Goal: Check status: Check status

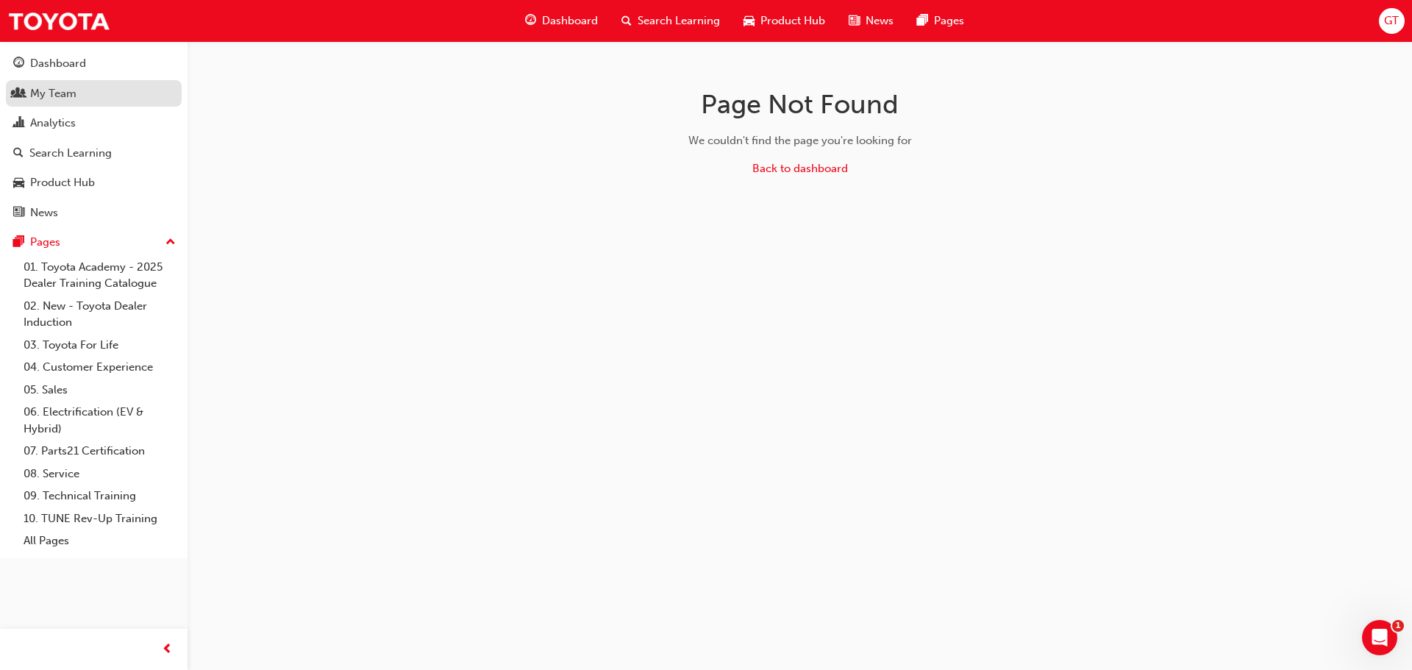
click at [53, 99] on div "My Team" at bounding box center [53, 93] width 46 height 17
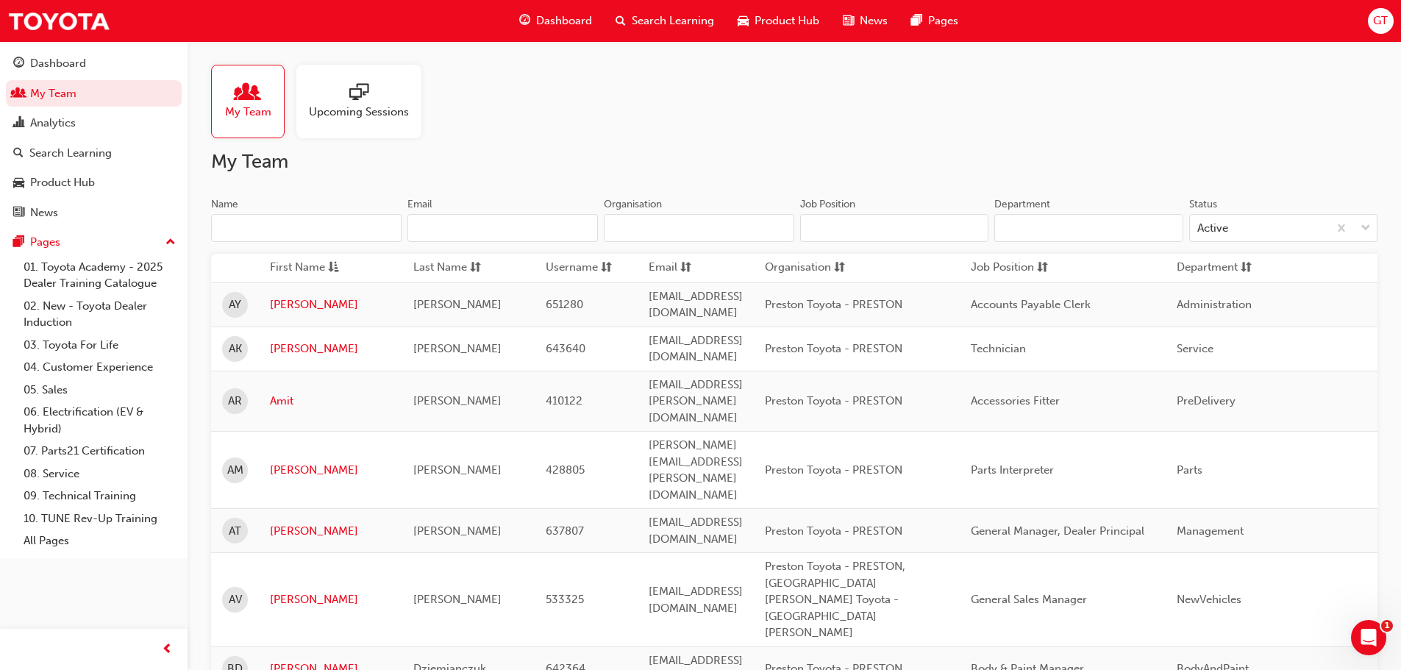
click at [383, 232] on input "Name" at bounding box center [306, 228] width 190 height 28
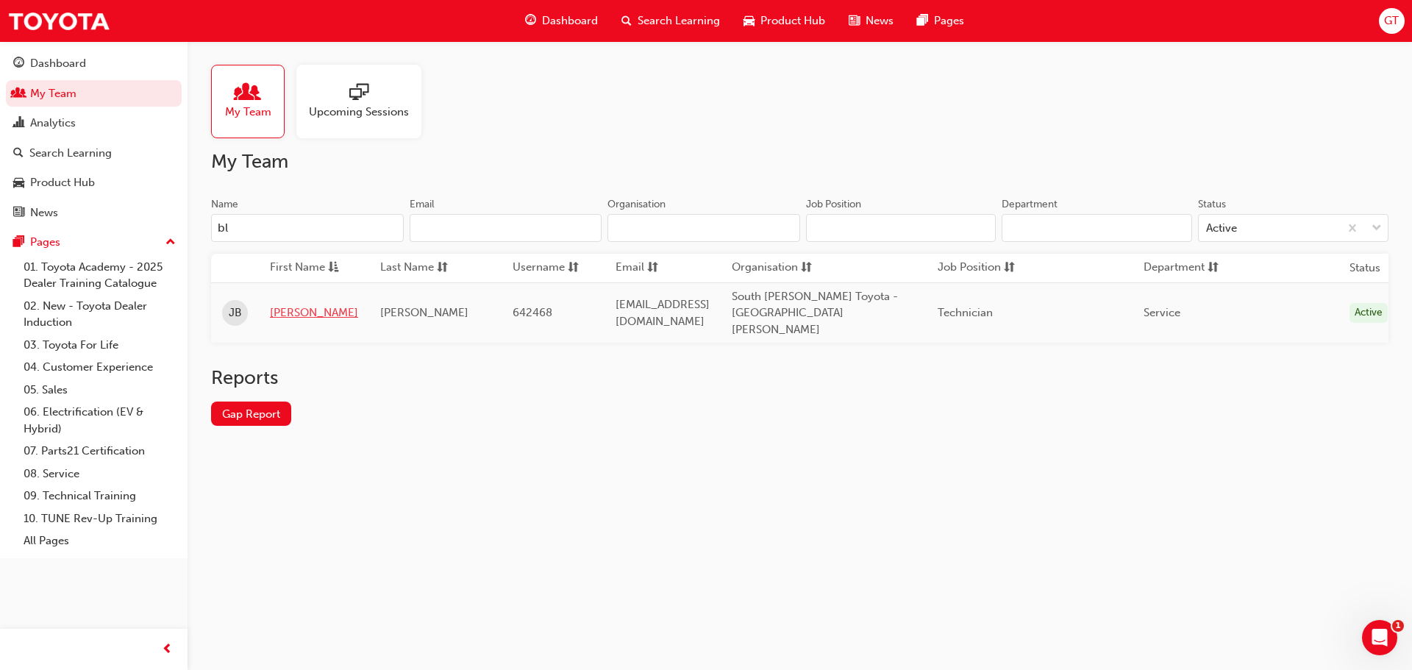
type input "bl"
click at [282, 304] on link "[PERSON_NAME]" at bounding box center [314, 312] width 88 height 17
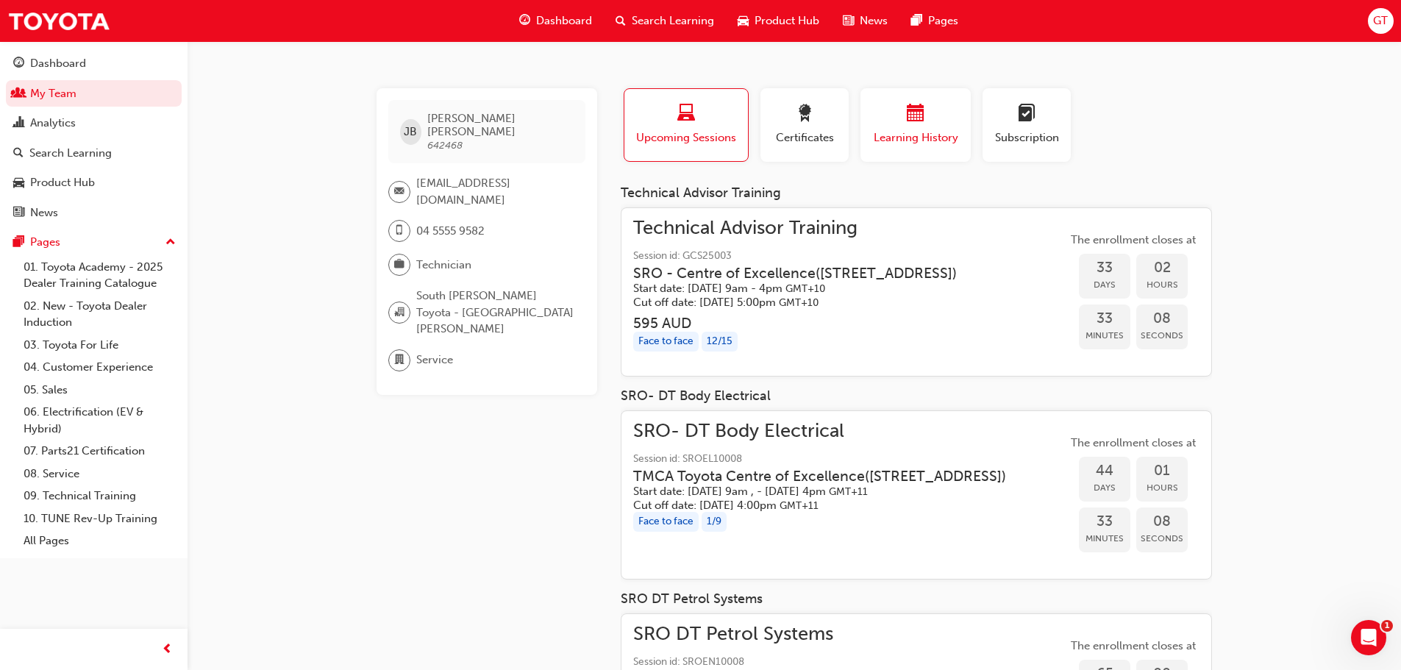
click at [952, 129] on span "Learning History" at bounding box center [915, 137] width 88 height 17
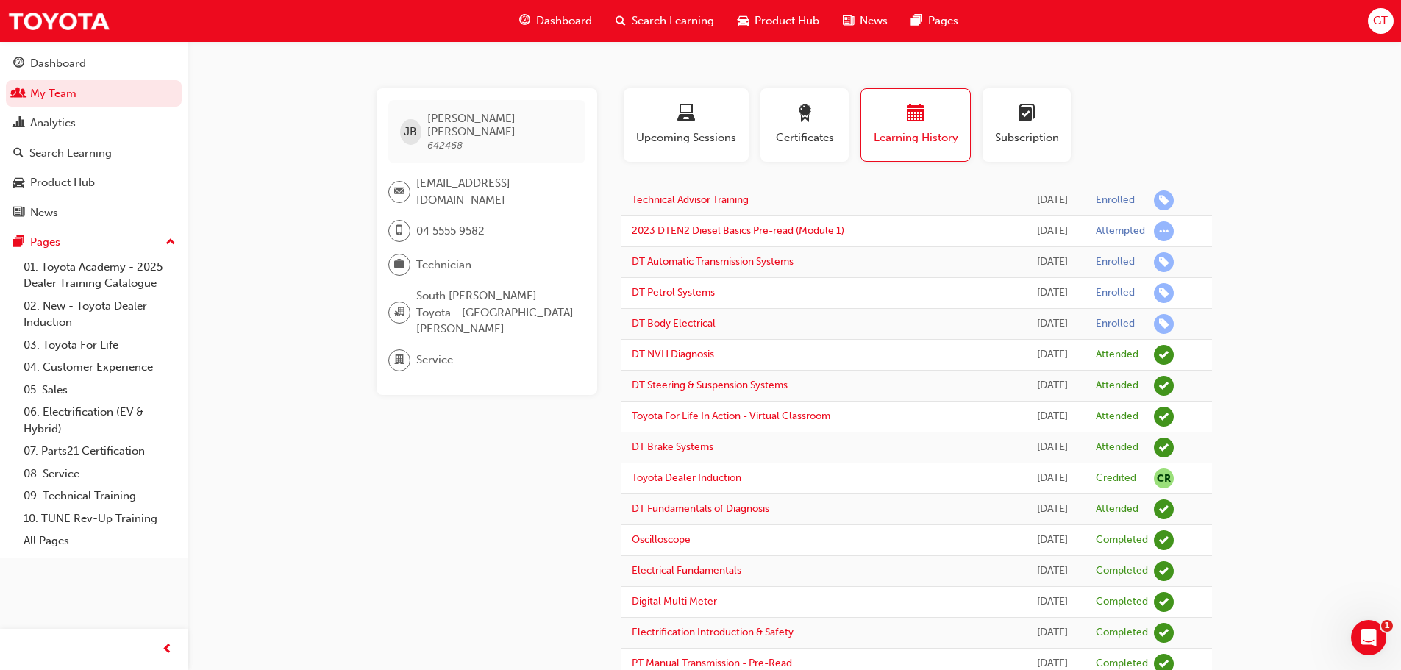
click at [754, 230] on link "2023 DTEN2 Diesel Basics Pre-read (Module 1)" at bounding box center [738, 230] width 213 height 13
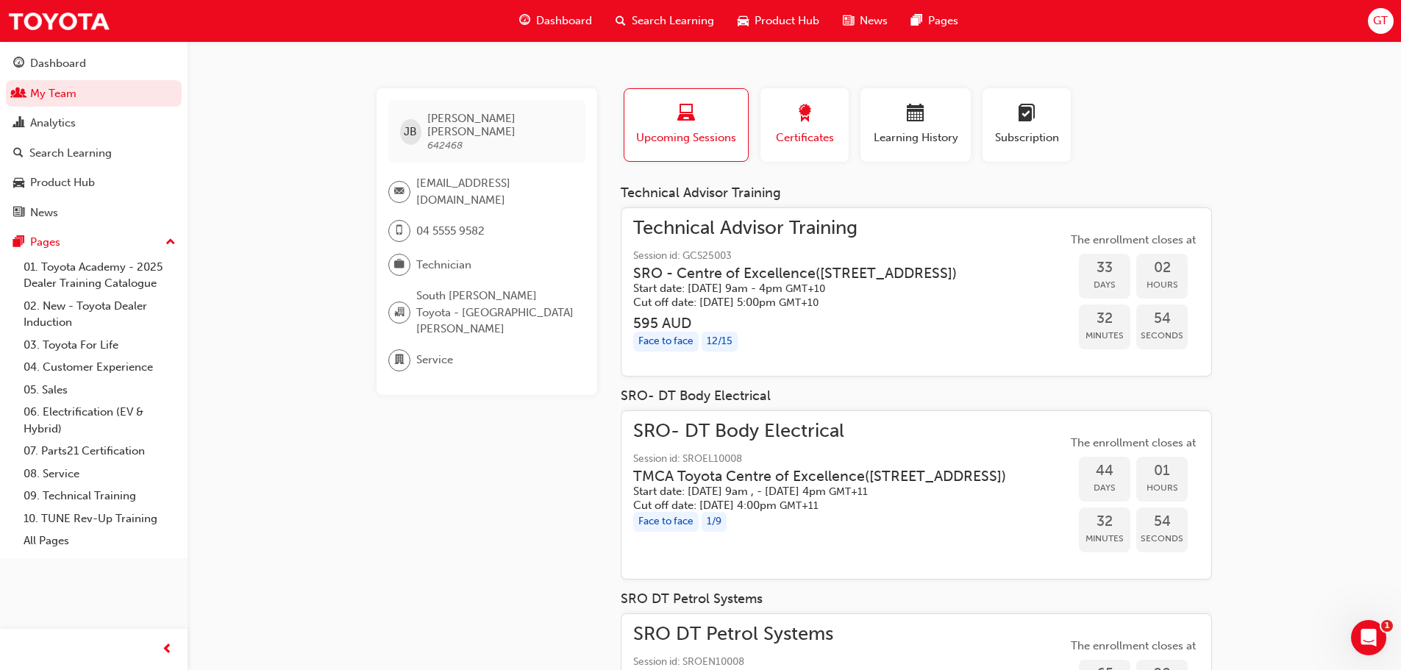
click at [835, 121] on div "button" at bounding box center [804, 115] width 66 height 23
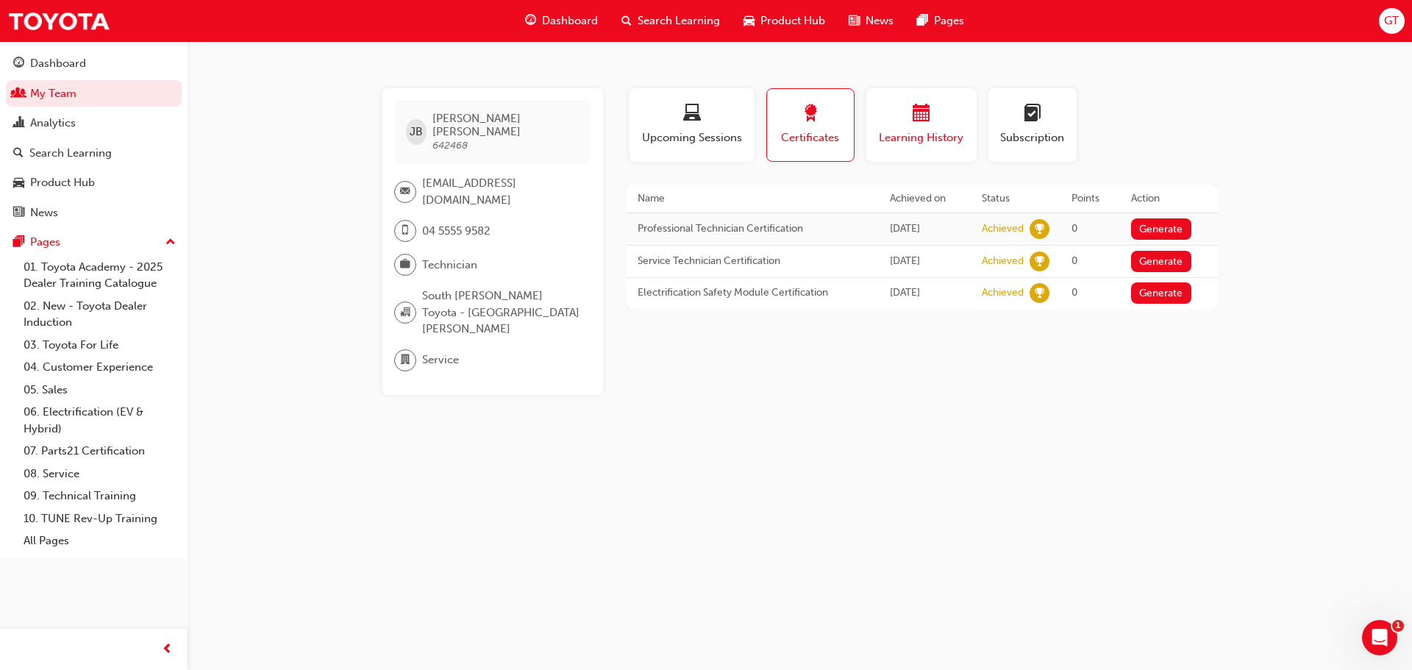
click at [935, 126] on div "Learning History" at bounding box center [921, 125] width 88 height 42
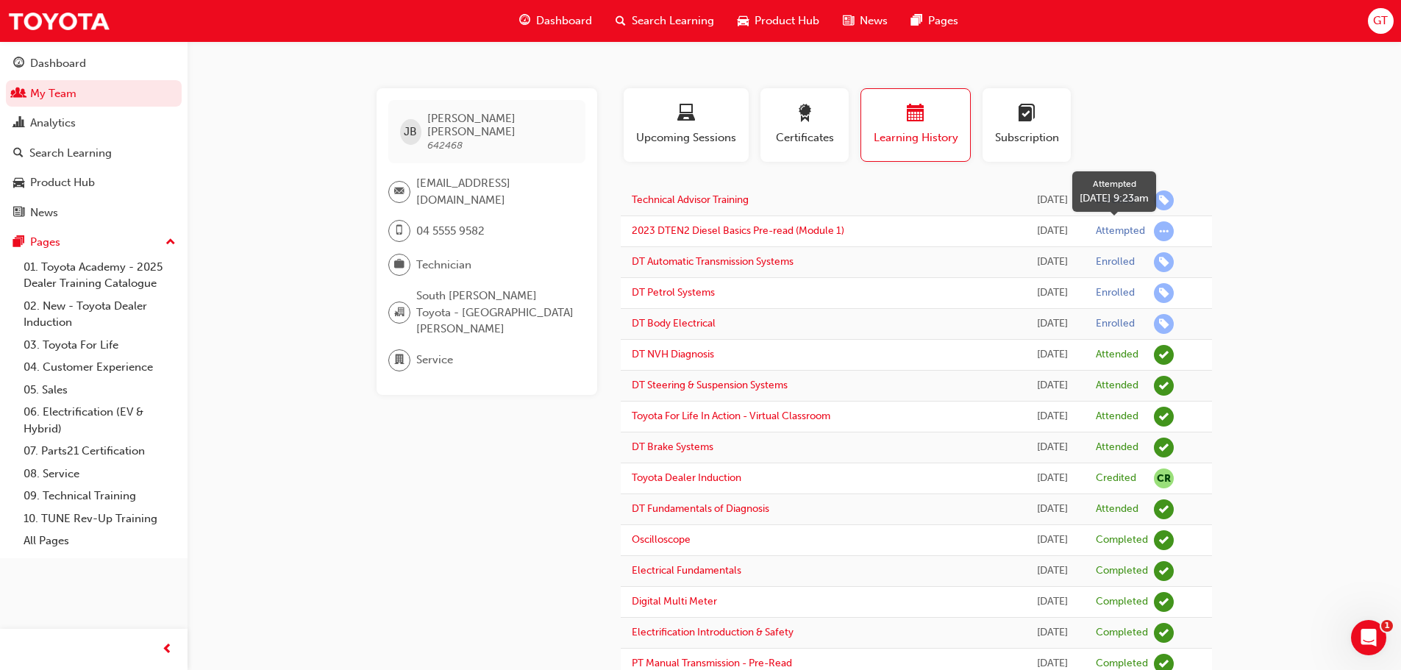
click at [1166, 229] on span "learningRecordVerb_ATTEMPT-icon" at bounding box center [1164, 231] width 20 height 20
drag, startPoint x: 793, startPoint y: 228, endPoint x: 851, endPoint y: 196, distance: 65.9
click at [768, 231] on link "2023 DTEN2 Diesel Basics Pre-read (Module 1)" at bounding box center [738, 230] width 213 height 13
